Goal: Information Seeking & Learning: Learn about a topic

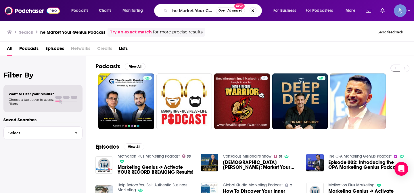
click at [187, 11] on input "he Market Your Genius Podcast" at bounding box center [193, 10] width 46 height 9
type input "YES, BRAND with [PERSON_NAME]"
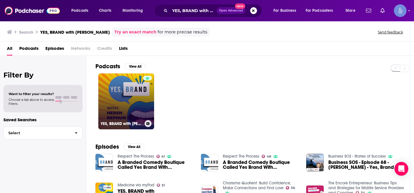
click at [114, 114] on link "YES, BRAND with [PERSON_NAME]" at bounding box center [126, 101] width 56 height 56
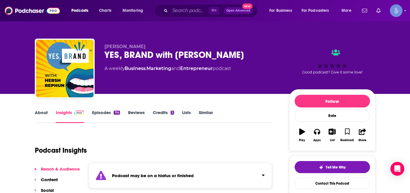
scroll to position [29, 0]
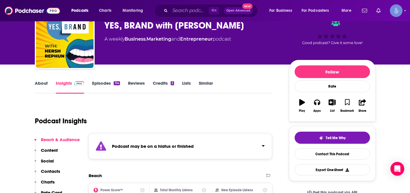
click at [262, 144] on icon "Click to expand status details" at bounding box center [263, 145] width 3 height 5
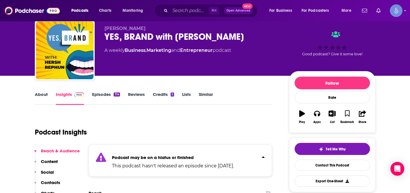
scroll to position [7, 0]
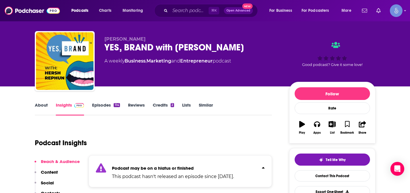
drag, startPoint x: 104, startPoint y: 47, endPoint x: 233, endPoint y: 48, distance: 128.6
click at [233, 48] on div "YES, BRAND with [PERSON_NAME]" at bounding box center [192, 47] width 176 height 11
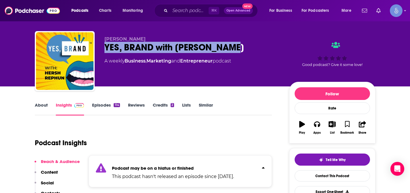
drag, startPoint x: 233, startPoint y: 48, endPoint x: 104, endPoint y: 47, distance: 128.3
click at [104, 47] on div "YES, BRAND with [PERSON_NAME]" at bounding box center [192, 47] width 176 height 11
copy h2 "YES, BRAND with [PERSON_NAME]"
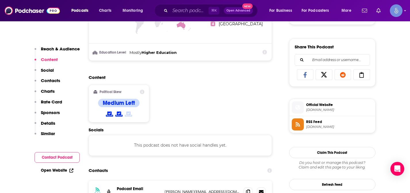
scroll to position [391, 0]
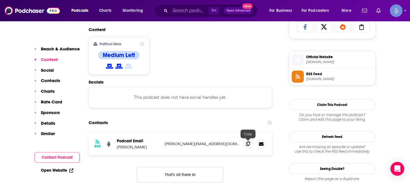
click at [249, 145] on icon at bounding box center [248, 143] width 4 height 5
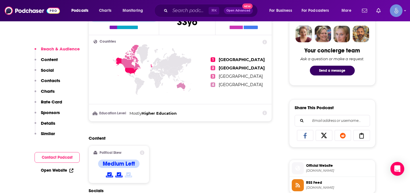
scroll to position [392, 0]
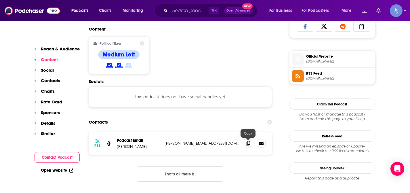
click at [248, 144] on icon at bounding box center [248, 143] width 4 height 5
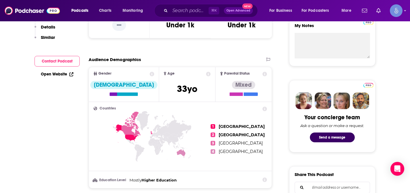
scroll to position [0, 0]
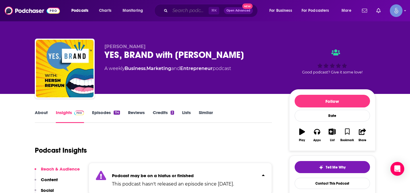
click at [190, 12] on input "Search podcasts, credits, & more..." at bounding box center [189, 10] width 39 height 9
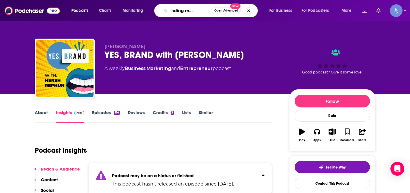
type input "just minding my business"
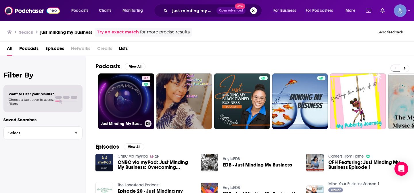
click at [137, 98] on link "37 Just Minding My Business" at bounding box center [126, 101] width 56 height 56
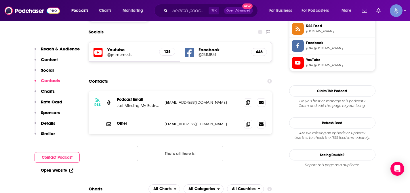
scroll to position [494, 0]
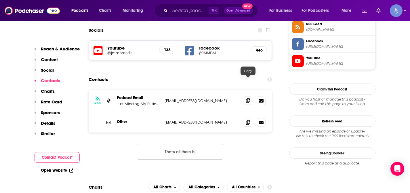
click at [247, 98] on icon at bounding box center [248, 100] width 4 height 5
